Goal: Information Seeking & Learning: Learn about a topic

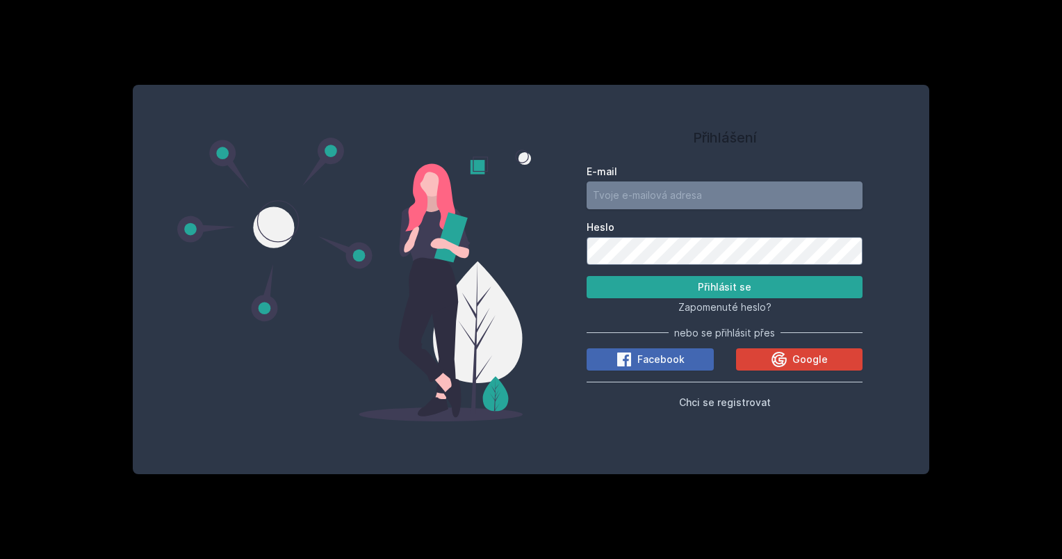
click at [668, 206] on input "E-mail" at bounding box center [724, 195] width 276 height 28
type input "matej.sada12@seznam.cz"
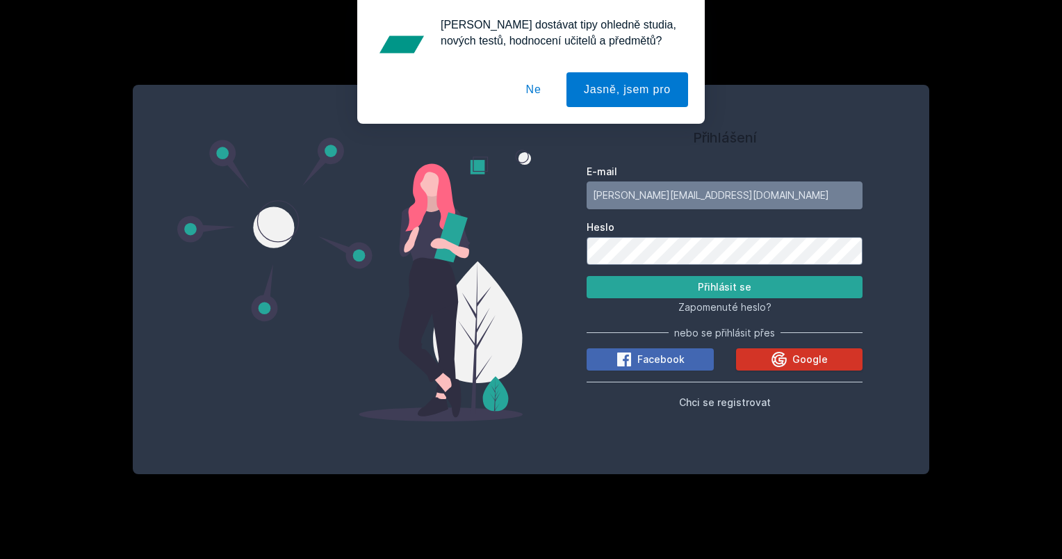
click at [777, 361] on icon at bounding box center [778, 358] width 15 height 15
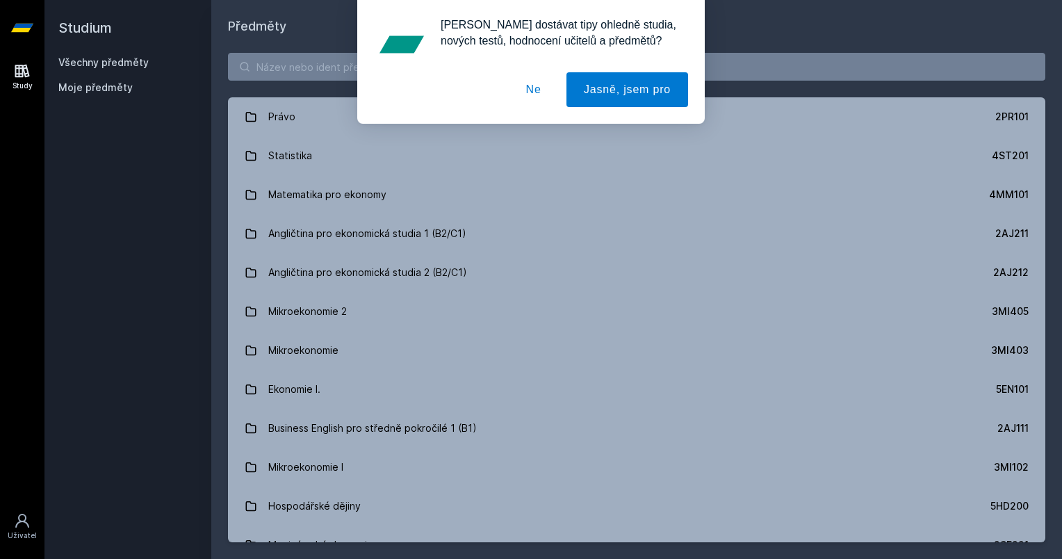
click at [523, 97] on button "Ne" at bounding box center [534, 89] width 50 height 35
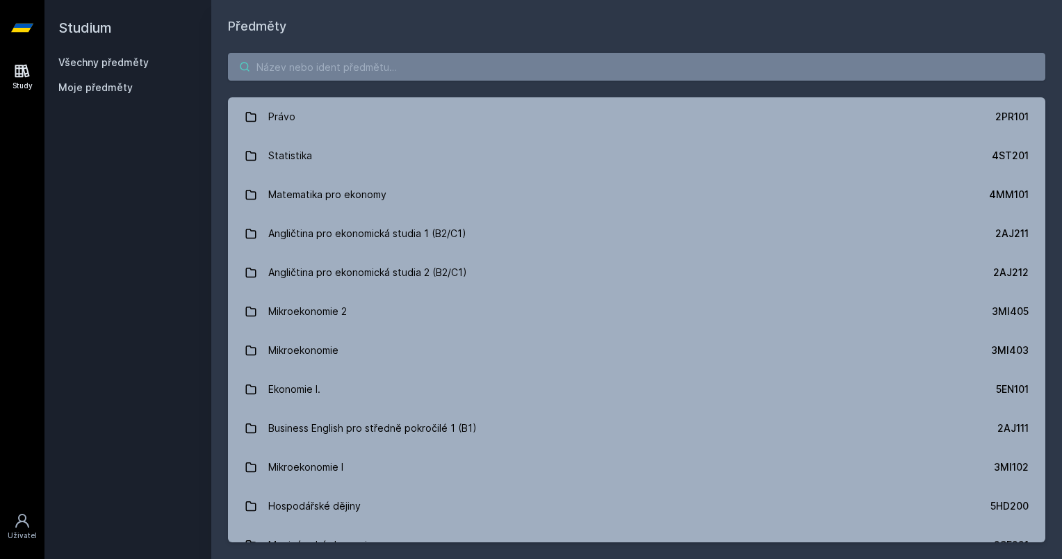
click at [508, 68] on input "search" at bounding box center [636, 67] width 817 height 28
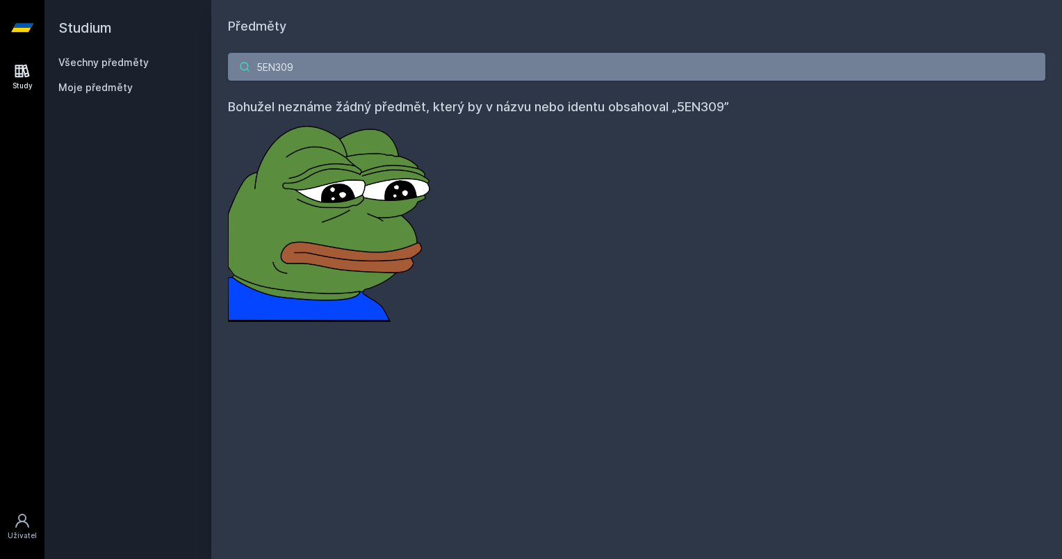
type input "5EN30"
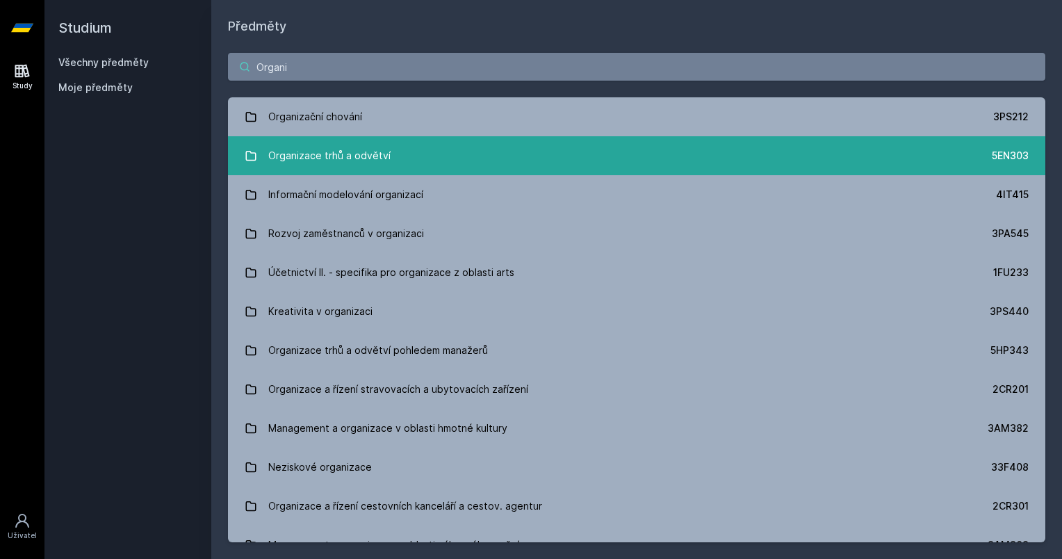
type input "Organi"
click at [482, 155] on link "Organizace trhů a odvětví 5EN303" at bounding box center [636, 155] width 817 height 39
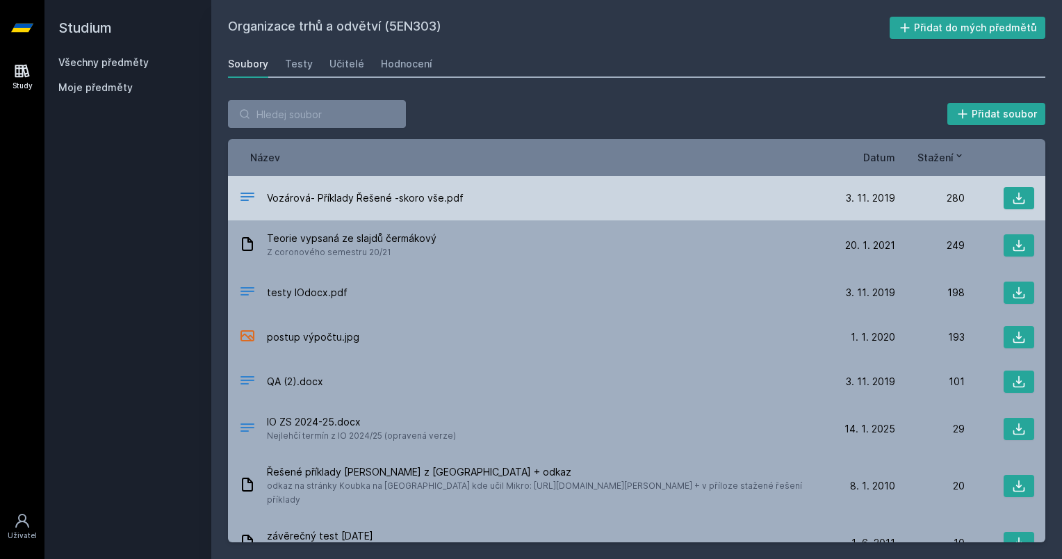
click at [461, 212] on div "Vozárová- Příklady Řešené -skoro vše.pdf [DATE] [DATE] 280" at bounding box center [636, 198] width 817 height 44
click at [1003, 200] on button at bounding box center [1018, 198] width 31 height 22
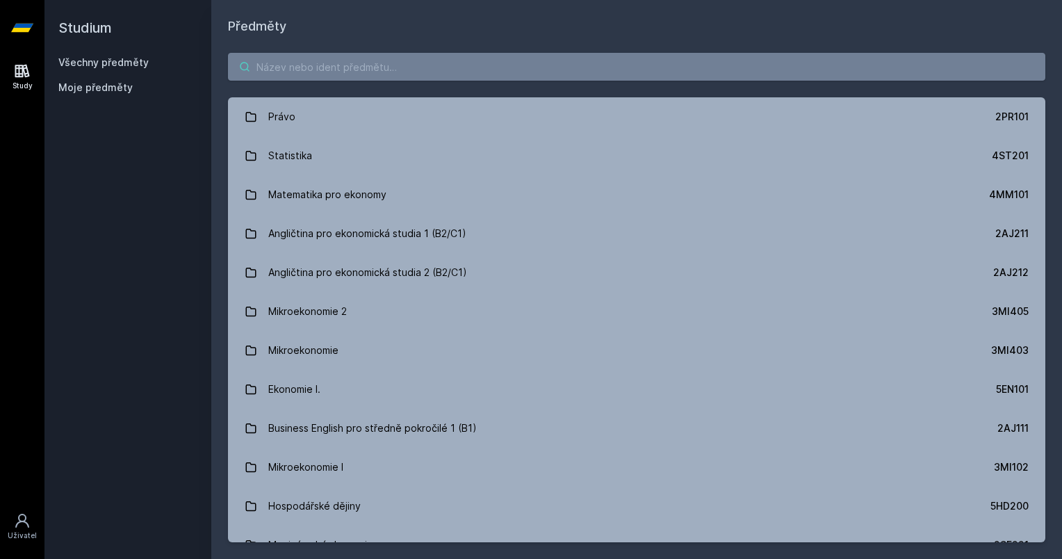
click at [384, 75] on input "search" at bounding box center [636, 67] width 817 height 28
paste input "5EN305"
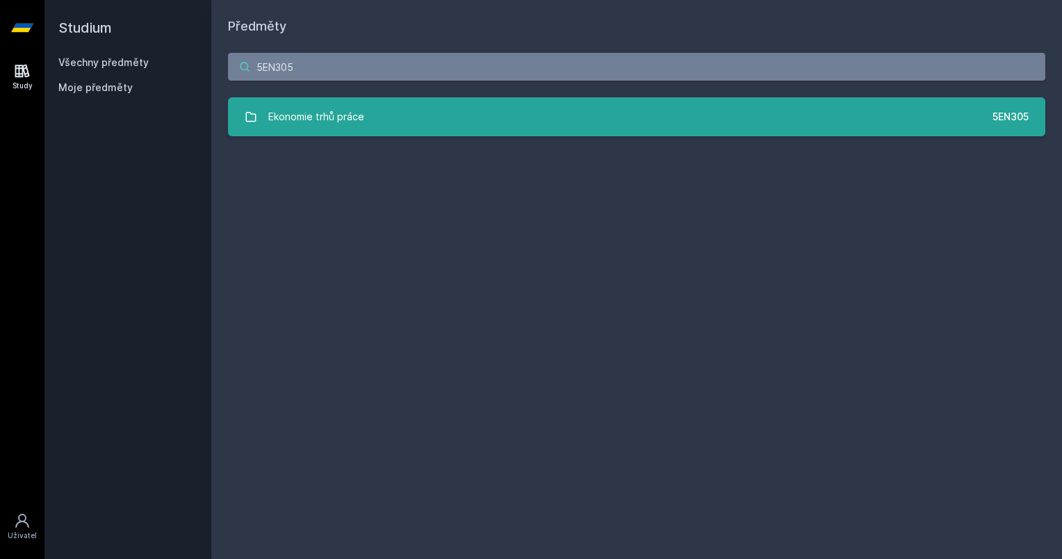
type input "5EN305"
click at [384, 120] on link "Ekonomie trhů práce 5EN305" at bounding box center [636, 116] width 817 height 39
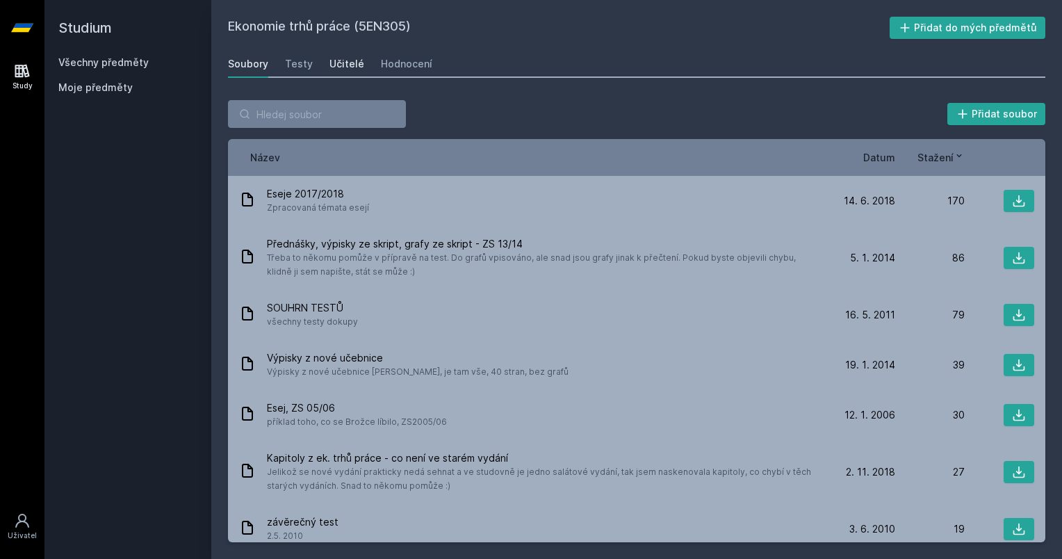
click at [342, 61] on div "Učitelé" at bounding box center [346, 64] width 35 height 14
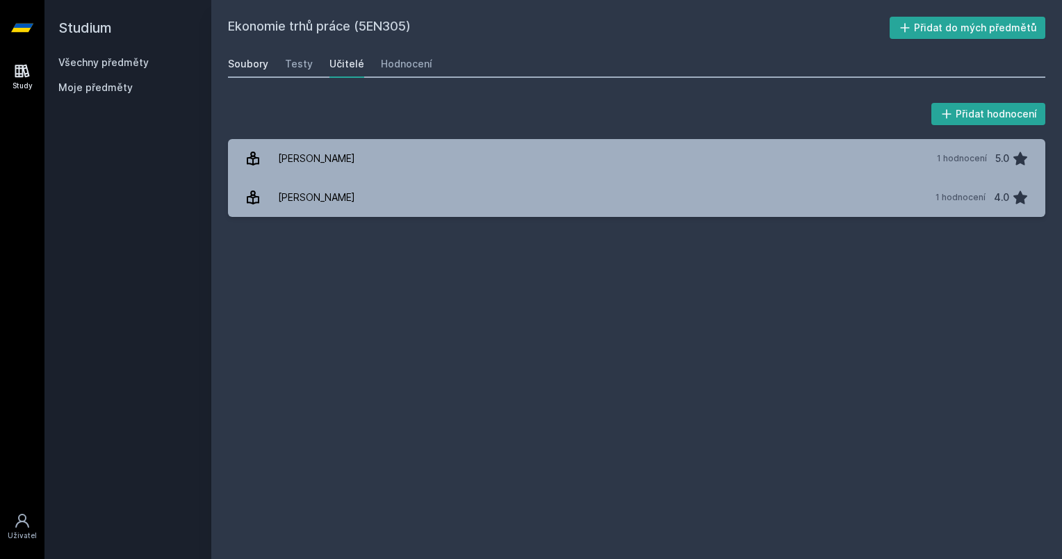
click at [255, 61] on div "Soubory" at bounding box center [248, 64] width 40 height 14
